Goal: Task Accomplishment & Management: Manage account settings

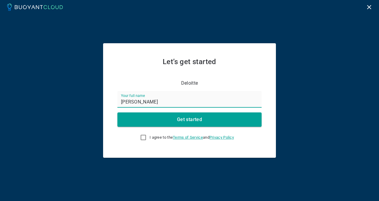
type input "[PERSON_NAME]"
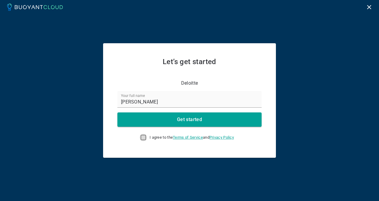
click at [141, 138] on input "I agree to the Terms of Service and Privacy Policy" at bounding box center [143, 137] width 7 height 7
checkbox input "true"
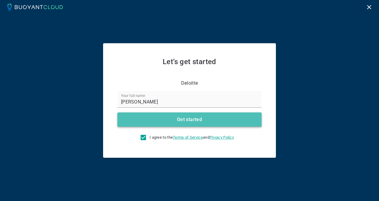
click at [186, 119] on h4 "Get started" at bounding box center [189, 119] width 25 height 6
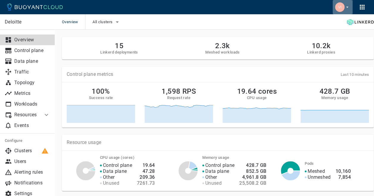
click at [347, 6] on icon "button" at bounding box center [347, 6] width 5 height 5
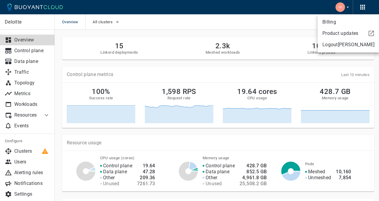
click at [300, 7] on div at bounding box center [189, 100] width 379 height 201
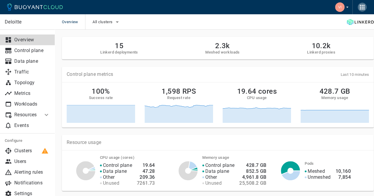
click at [362, 6] on icon "button" at bounding box center [362, 7] width 7 height 7
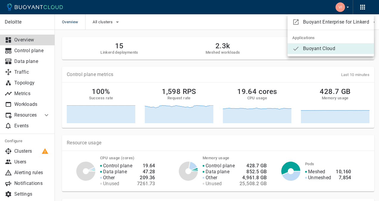
click at [269, 9] on div at bounding box center [189, 100] width 379 height 201
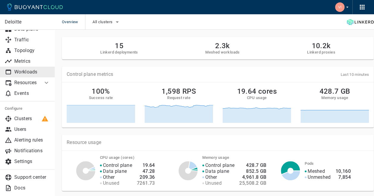
scroll to position [34, 0]
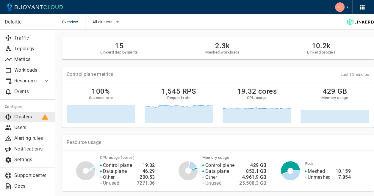
click at [24, 116] on p "Clusters" at bounding box center [32, 117] width 36 height 6
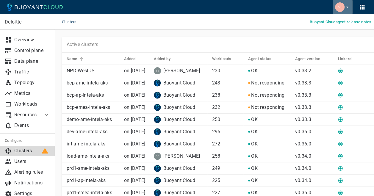
click at [347, 6] on icon "button" at bounding box center [347, 6] width 5 height 5
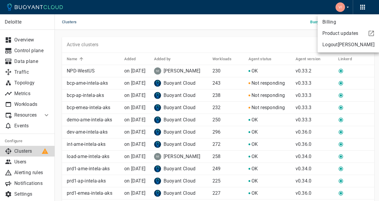
click at [286, 8] on div at bounding box center [189, 100] width 379 height 201
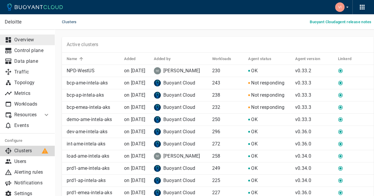
click at [27, 38] on p "Overview" at bounding box center [32, 40] width 36 height 6
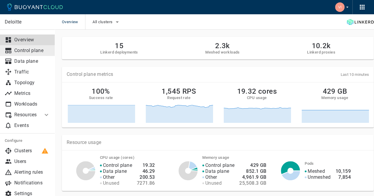
click at [24, 49] on p "Control plane" at bounding box center [32, 51] width 36 height 6
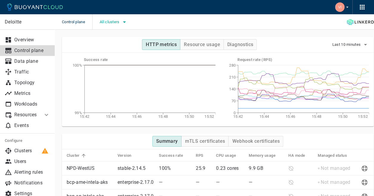
click at [127, 24] on icon "button" at bounding box center [124, 21] width 7 height 7
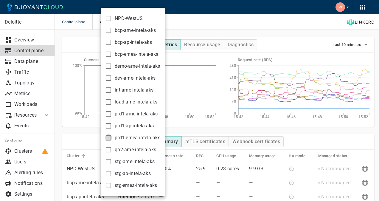
click at [109, 137] on input "prd1-emea-intela-aks" at bounding box center [108, 137] width 7 height 7
checkbox input "true"
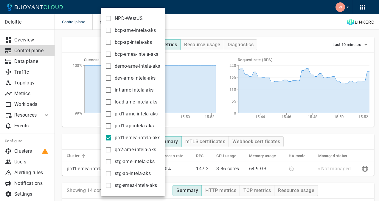
click at [206, 19] on div at bounding box center [189, 100] width 379 height 201
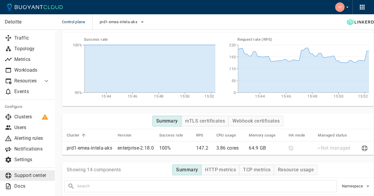
scroll to position [30, 0]
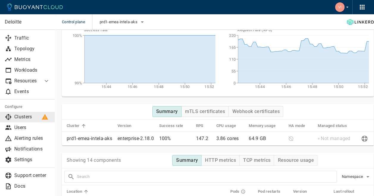
click at [23, 116] on p "Clusters" at bounding box center [32, 117] width 36 height 6
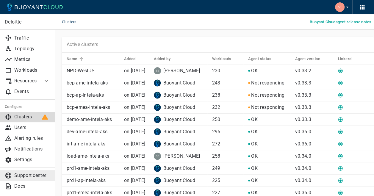
scroll to position [60, 0]
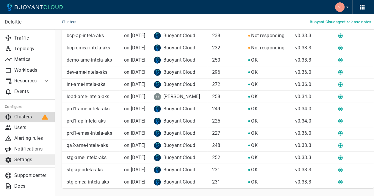
click at [21, 159] on p "Settings" at bounding box center [32, 160] width 36 height 6
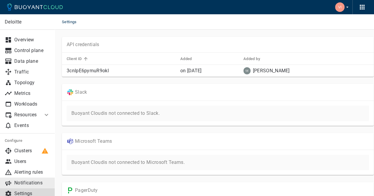
click at [26, 182] on p "Notifications" at bounding box center [32, 183] width 36 height 6
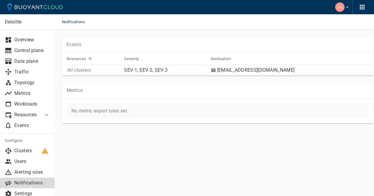
click at [90, 69] on p "All clusters" at bounding box center [93, 70] width 53 height 6
click at [78, 70] on p "All clusters" at bounding box center [93, 70] width 53 height 6
click at [80, 70] on p "All clusters" at bounding box center [93, 70] width 53 height 6
drag, startPoint x: 80, startPoint y: 70, endPoint x: 138, endPoint y: 69, distance: 58.1
click at [138, 69] on p "SEV-1, SEV-2, SEV-3" at bounding box center [165, 70] width 82 height 6
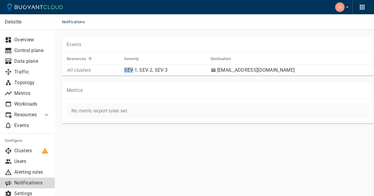
click at [138, 69] on p "SEV-1, SEV-2, SEV-3" at bounding box center [165, 70] width 82 height 6
click at [227, 85] on div "Metrics" at bounding box center [218, 91] width 312 height 16
click at [79, 68] on p "All clusters" at bounding box center [93, 70] width 53 height 6
click at [160, 70] on p "SEV-1, SEV-2, SEV-3" at bounding box center [165, 70] width 82 height 6
click at [170, 70] on p "SEV-1, SEV-2, SEV-3" at bounding box center [165, 70] width 82 height 6
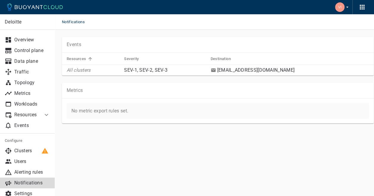
click at [134, 69] on p "SEV-1, SEV-2, SEV-3" at bounding box center [165, 70] width 82 height 6
click at [150, 70] on p "SEV-1, SEV-2, SEV-3" at bounding box center [165, 70] width 82 height 6
click at [168, 70] on p "SEV-1, SEV-2, SEV-3" at bounding box center [165, 70] width 82 height 6
click at [174, 70] on p "SEV-1, SEV-2, SEV-3" at bounding box center [165, 70] width 82 height 6
drag, startPoint x: 177, startPoint y: 70, endPoint x: 137, endPoint y: 60, distance: 41.1
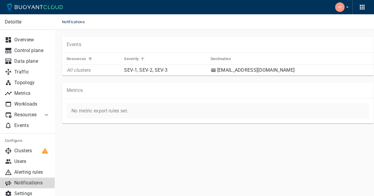
click at [176, 70] on p "SEV-1, SEV-2, SEV-3" at bounding box center [165, 70] width 82 height 6
click at [137, 60] on h5 "Severity" at bounding box center [131, 59] width 15 height 5
click at [216, 70] on icon at bounding box center [213, 70] width 4 height 4
click at [262, 70] on p "[EMAIL_ADDRESS][DOMAIN_NAME]" at bounding box center [255, 70] width 79 height 6
drag, startPoint x: 270, startPoint y: 71, endPoint x: 275, endPoint y: 71, distance: 4.5
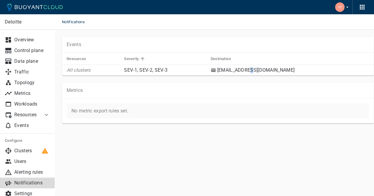
click at [275, 71] on p "[EMAIL_ADDRESS][DOMAIN_NAME]" at bounding box center [255, 70] width 79 height 6
drag, startPoint x: 275, startPoint y: 71, endPoint x: 294, endPoint y: 70, distance: 19.4
click at [294, 70] on div "[EMAIL_ADDRESS][DOMAIN_NAME]" at bounding box center [290, 70] width 159 height 6
click at [66, 68] on td "All clusters" at bounding box center [90, 70] width 57 height 11
click at [70, 70] on p "All clusters" at bounding box center [93, 70] width 53 height 6
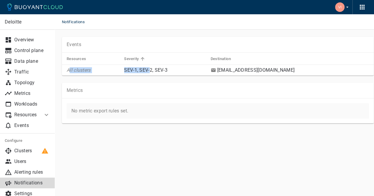
drag, startPoint x: 68, startPoint y: 70, endPoint x: 159, endPoint y: 70, distance: 90.5
click at [159, 70] on tr "All clusters SEV-1, SEV-2, SEV-3 [EMAIL_ADDRESS][DOMAIN_NAME]" at bounding box center [218, 70] width 312 height 11
click at [259, 70] on p "[EMAIL_ADDRESS][DOMAIN_NAME]" at bounding box center [255, 70] width 79 height 6
click at [26, 170] on p "Alerting rules" at bounding box center [32, 172] width 36 height 6
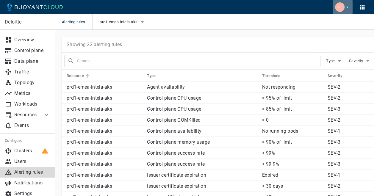
click at [348, 7] on icon "button" at bounding box center [347, 7] width 2 height 1
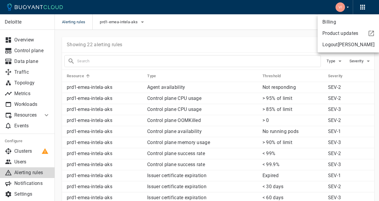
click at [362, 4] on div at bounding box center [189, 100] width 379 height 201
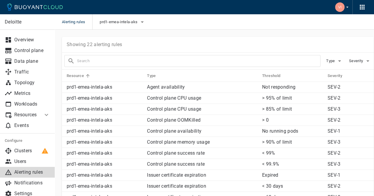
click at [362, 5] on icon "button" at bounding box center [362, 7] width 7 height 7
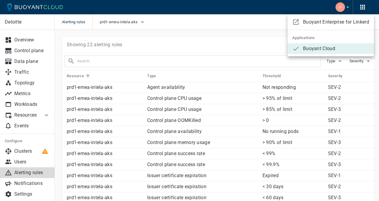
click at [270, 22] on div at bounding box center [189, 100] width 379 height 201
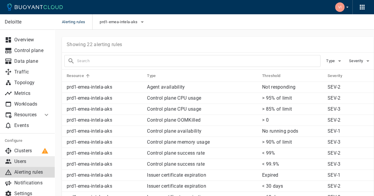
click at [22, 160] on p "Users" at bounding box center [32, 162] width 36 height 6
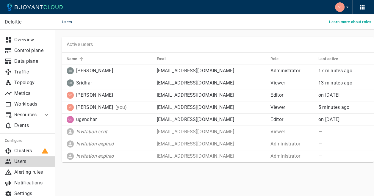
click at [272, 107] on p "Viewer" at bounding box center [292, 108] width 43 height 6
copy p "Viewer"
click at [254, 174] on div "Deloitte Overview Control plane Data plane Traffic Topology Metrics Workloads R…" at bounding box center [218, 108] width 326 height 156
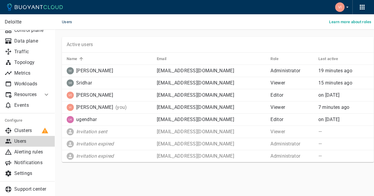
scroll to position [30, 0]
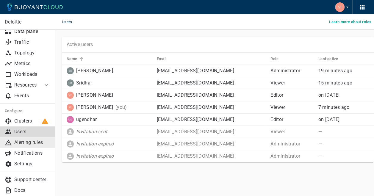
click at [26, 142] on p "Alerting rules" at bounding box center [32, 143] width 36 height 6
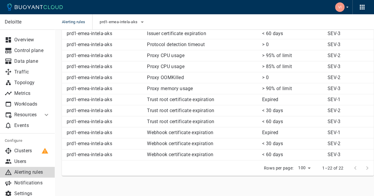
scroll to position [165, 0]
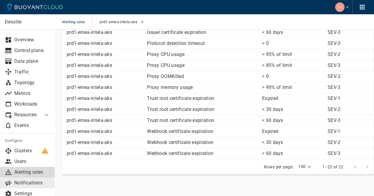
click at [22, 182] on p "Notifications" at bounding box center [32, 183] width 36 height 6
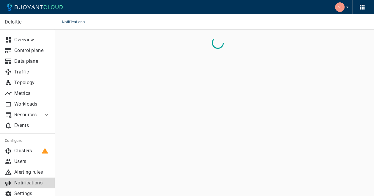
scroll to position [4, 0]
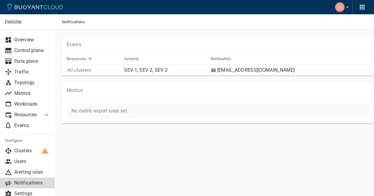
click at [216, 68] on icon at bounding box center [213, 70] width 4 height 4
click at [80, 67] on p "All clusters" at bounding box center [93, 70] width 53 height 6
drag, startPoint x: 80, startPoint y: 64, endPoint x: 102, endPoint y: 65, distance: 22.1
click at [80, 67] on p "All clusters" at bounding box center [93, 70] width 53 height 6
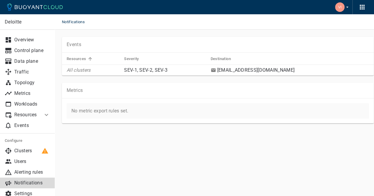
click at [137, 67] on p "SEV-1, SEV-2, SEV-3" at bounding box center [165, 70] width 82 height 6
drag, startPoint x: 140, startPoint y: 65, endPoint x: 155, endPoint y: 66, distance: 15.5
click at [141, 67] on p "SEV-1, SEV-2, SEV-3" at bounding box center [165, 70] width 82 height 6
drag, startPoint x: 155, startPoint y: 66, endPoint x: 168, endPoint y: 66, distance: 12.5
click at [156, 67] on p "SEV-1, SEV-2, SEV-3" at bounding box center [165, 70] width 82 height 6
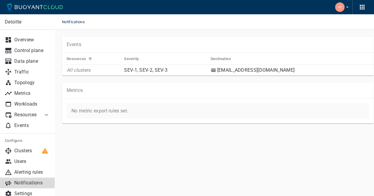
drag, startPoint x: 168, startPoint y: 66, endPoint x: 175, endPoint y: 66, distance: 7.1
click at [169, 67] on p "SEV-1, SEV-2, SEV-3" at bounding box center [165, 70] width 82 height 6
click at [175, 67] on p "SEV-1, SEV-2, SEV-3" at bounding box center [165, 70] width 82 height 6
click at [243, 67] on p "[EMAIL_ADDRESS][DOMAIN_NAME]" at bounding box center [255, 70] width 79 height 6
click at [278, 67] on p "[EMAIL_ADDRESS][DOMAIN_NAME]" at bounding box center [255, 70] width 79 height 6
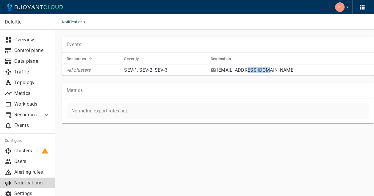
click at [278, 67] on p "[EMAIL_ADDRESS][DOMAIN_NAME]" at bounding box center [255, 70] width 79 height 6
click at [101, 108] on p "No metric export rules set." at bounding box center [217, 111] width 293 height 6
drag, startPoint x: 101, startPoint y: 105, endPoint x: 85, endPoint y: 126, distance: 25.7
click at [85, 126] on div "Deloitte Overview Control plane Data plane Traffic Topology Metrics Workloads R…" at bounding box center [218, 89] width 326 height 118
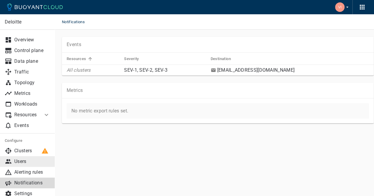
click at [22, 159] on p "Users" at bounding box center [32, 162] width 36 height 6
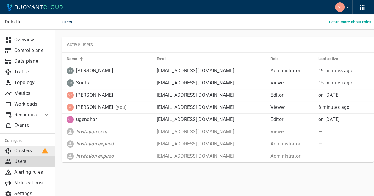
click at [24, 147] on link "Clusters" at bounding box center [27, 151] width 55 height 11
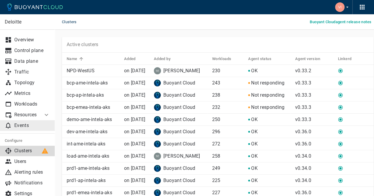
click at [22, 124] on p "Events" at bounding box center [32, 126] width 36 height 6
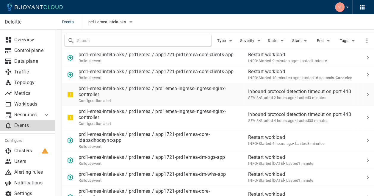
scroll to position [30, 0]
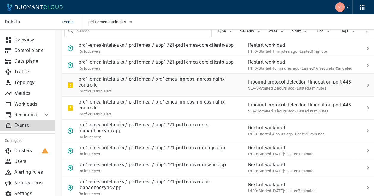
click at [149, 88] on p "prd1-emea-intela-aks / prd1emea / prd1emea-ingress-ingress-nginx-controller" at bounding box center [161, 82] width 165 height 12
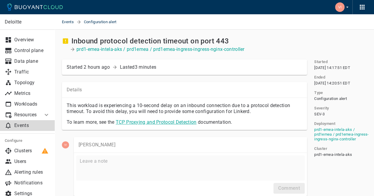
click at [155, 123] on link "TCP Proxying and Protocol Detection" at bounding box center [156, 122] width 81 height 6
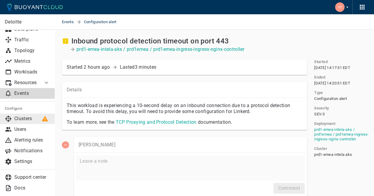
scroll to position [34, 0]
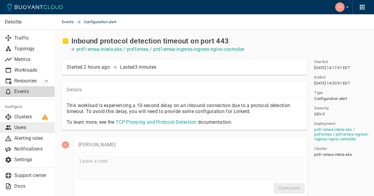
click at [23, 127] on p "Users" at bounding box center [32, 128] width 36 height 6
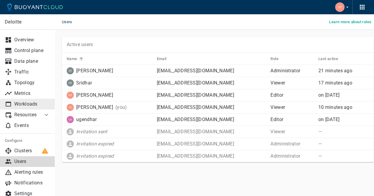
click at [26, 103] on p "Workloads" at bounding box center [32, 104] width 36 height 6
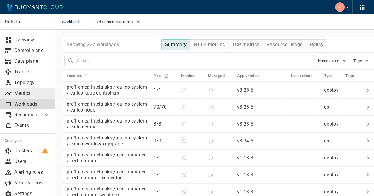
click at [21, 93] on p "Metrics" at bounding box center [32, 94] width 36 height 6
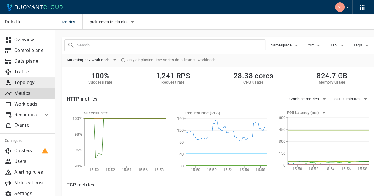
click at [22, 80] on p "Topology" at bounding box center [32, 83] width 36 height 6
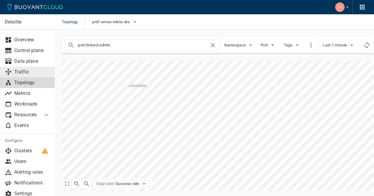
click at [22, 71] on p "Traffic" at bounding box center [32, 72] width 36 height 6
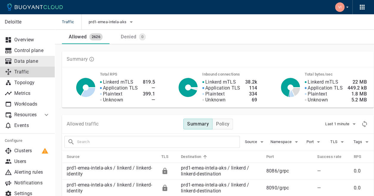
click at [25, 59] on p "Data plane" at bounding box center [32, 61] width 36 height 6
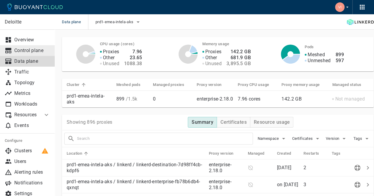
click at [28, 49] on p "Control plane" at bounding box center [32, 51] width 36 height 6
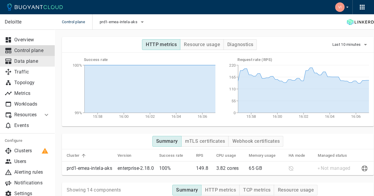
click at [23, 60] on p "Data plane" at bounding box center [32, 61] width 36 height 6
